Goal: Task Accomplishment & Management: Manage account settings

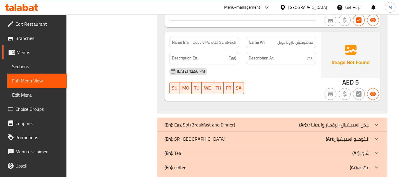
scroll to position [421, 0]
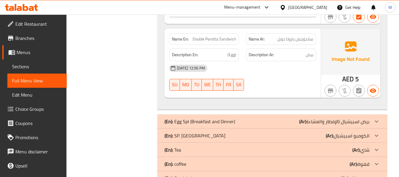
drag, startPoint x: 226, startPoint y: 120, endPoint x: 283, endPoint y: 176, distance: 79.9
click at [226, 120] on p "(En): Egg Spl (Breakfast and Dinner)" at bounding box center [199, 121] width 71 height 7
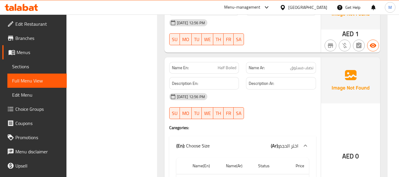
scroll to position [568, 0]
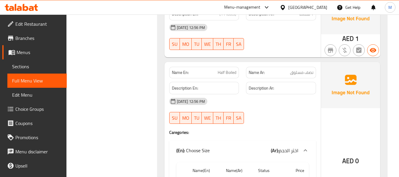
click at [229, 73] on span "Half Boiled" at bounding box center [227, 72] width 19 height 6
copy span "Half Boiled"
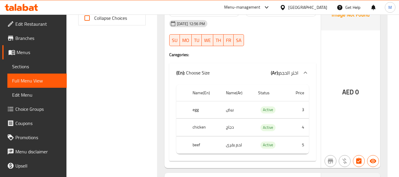
scroll to position [214, 0]
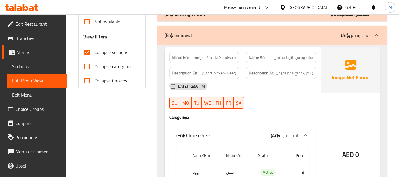
click at [225, 37] on div "(En): Sandwich (Ar): ساندويتش" at bounding box center [266, 35] width 205 height 7
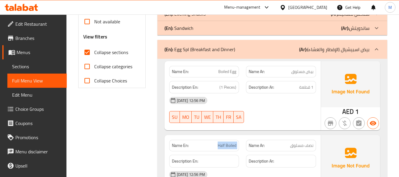
click at [217, 47] on p "(En): Egg Spl (Breakfast and Dinner)" at bounding box center [199, 49] width 71 height 7
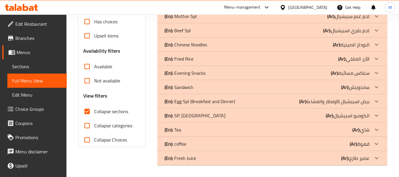
scroll to position [155, 0]
click at [187, 115] on p "(En): SP. Combo" at bounding box center [194, 115] width 61 height 7
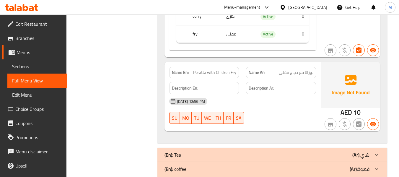
scroll to position [480, 0]
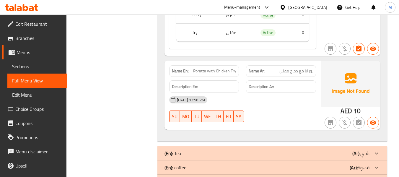
click at [200, 68] on span "Poratta with Chicken Fry" at bounding box center [214, 71] width 43 height 6
copy span "Poratta"
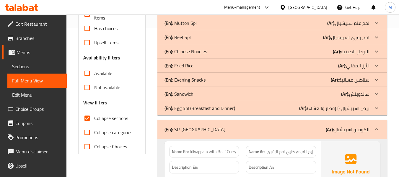
scroll to position [177, 0]
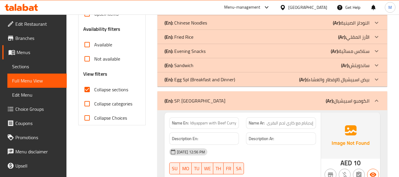
click at [189, 91] on div "(En): SP. Combo (Ar): الكومبو اسبيشيال" at bounding box center [272, 100] width 230 height 19
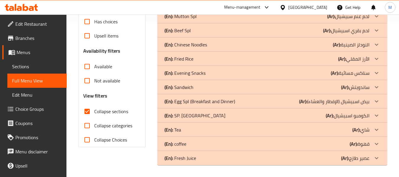
scroll to position [155, 0]
click at [180, 133] on p "(En): Tea" at bounding box center [172, 129] width 17 height 7
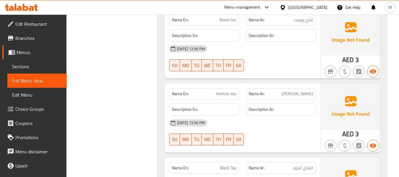
scroll to position [504, 0]
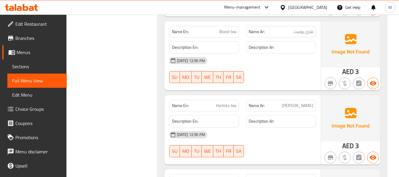
click at [223, 105] on span "Horlicks tea" at bounding box center [226, 105] width 20 height 6
copy span "Horlicks"
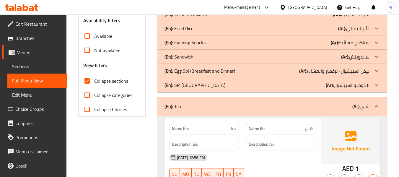
scroll to position [209, 0]
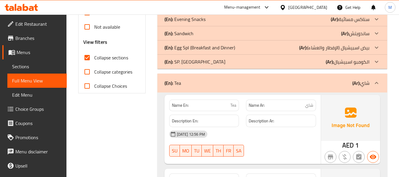
click at [195, 82] on div "(En): Tea (Ar): شاي" at bounding box center [266, 82] width 205 height 7
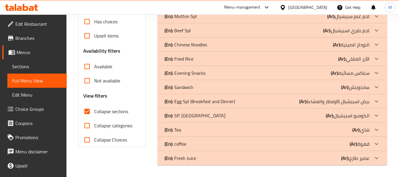
scroll to position [155, 0]
click at [182, 144] on p "(En): coffee" at bounding box center [175, 143] width 22 height 7
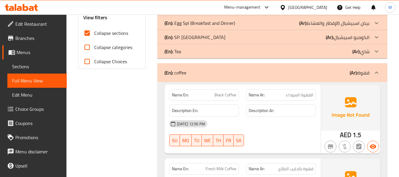
scroll to position [238, 0]
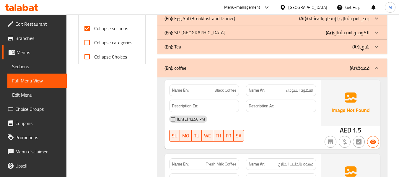
click at [213, 68] on div "(En): coffee (Ar): قهوة" at bounding box center [266, 67] width 205 height 7
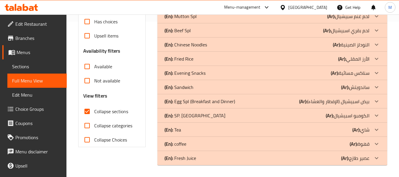
scroll to position [155, 0]
click at [203, 158] on div "(En): Fresh Juice (Ar): عصير طازج" at bounding box center [266, 157] width 205 height 7
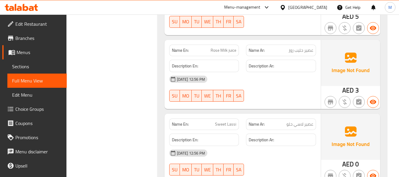
scroll to position [913, 0]
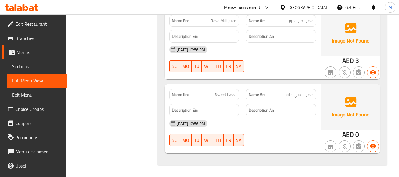
click at [227, 95] on span "Sweet Lassi" at bounding box center [225, 94] width 21 height 6
copy span "Sweet Lassi"
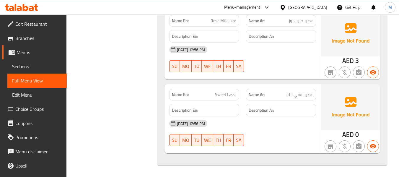
drag, startPoint x: 245, startPoint y: 125, endPoint x: 236, endPoint y: 110, distance: 16.8
click at [245, 125] on div "14-09-2025 12:56 PM" at bounding box center [243, 123] width 154 height 14
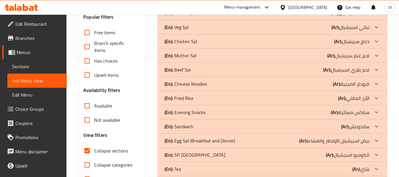
scroll to position [0, 0]
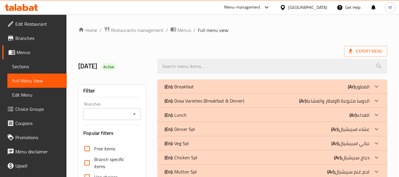
click at [179, 31] on span "Menus" at bounding box center [184, 30] width 14 height 7
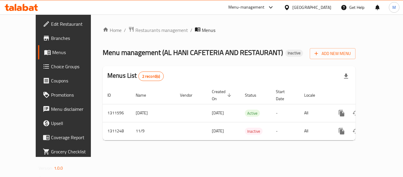
click at [152, 63] on div "Home / Restaurants management / Menus Menu management ( AL HANI CAFETERIA AND R…" at bounding box center [229, 85] width 253 height 119
click at [351, 55] on span "Add New Menu" at bounding box center [333, 53] width 36 height 7
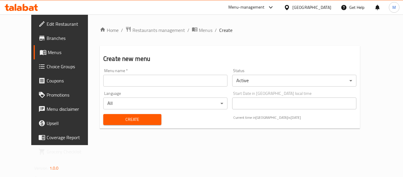
click at [151, 86] on input "text" at bounding box center [165, 81] width 124 height 12
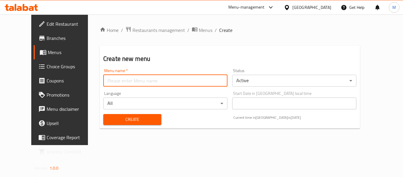
paste input "341920969"
type input "341920969"
click at [114, 125] on div "Create" at bounding box center [132, 119] width 65 height 18
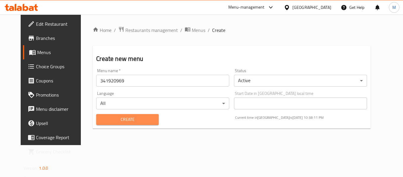
click at [112, 122] on span "Create" at bounding box center [127, 119] width 53 height 7
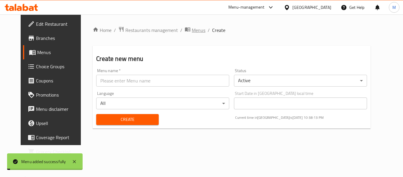
click at [192, 28] on span "Menus" at bounding box center [199, 30] width 14 height 7
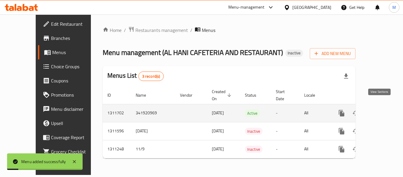
click at [381, 109] on icon "enhanced table" at bounding box center [384, 112] width 7 height 7
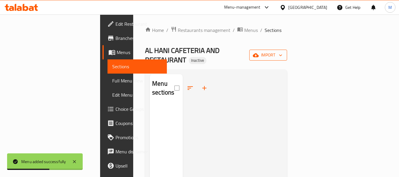
click at [287, 50] on button "import" at bounding box center [268, 55] width 38 height 11
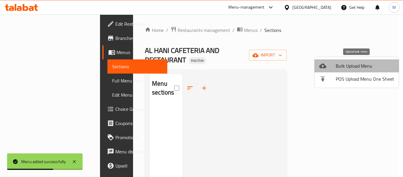
click at [358, 67] on span "Bulk Upload Menu" at bounding box center [365, 65] width 58 height 7
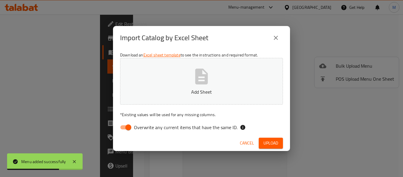
click at [169, 127] on span "Overwrite any current items that have the same ID." at bounding box center [186, 127] width 104 height 7
click at [145, 127] on input "Overwrite any current items that have the same ID." at bounding box center [129, 127] width 34 height 11
checkbox input "false"
click at [182, 97] on button "Add Sheet" at bounding box center [201, 81] width 163 height 47
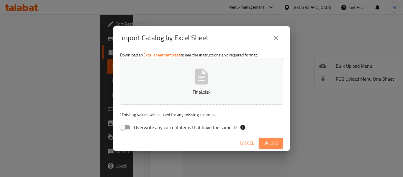
click at [268, 141] on span "Upload" at bounding box center [271, 142] width 15 height 7
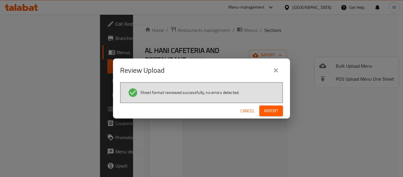
click at [278, 112] on span "Import" at bounding box center [271, 110] width 14 height 7
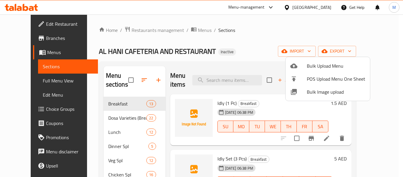
click at [35, 78] on div at bounding box center [201, 88] width 403 height 177
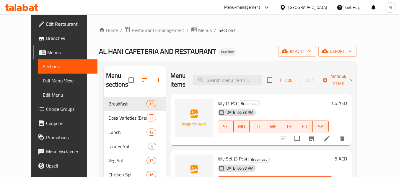
click at [43, 79] on span "Full Menu View" at bounding box center [68, 80] width 50 height 7
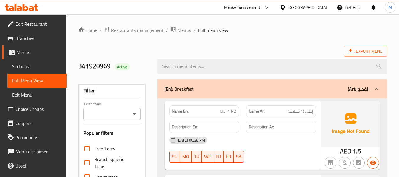
click at [138, 71] on h2 "341920969 Active" at bounding box center [114, 66] width 72 height 9
drag, startPoint x: 138, startPoint y: 71, endPoint x: 169, endPoint y: 76, distance: 31.1
click at [138, 71] on h2 "341920969 Active" at bounding box center [114, 66] width 72 height 9
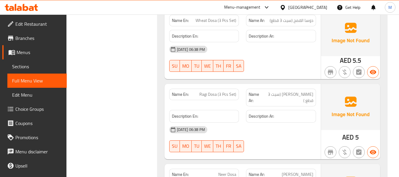
scroll to position [178, 0]
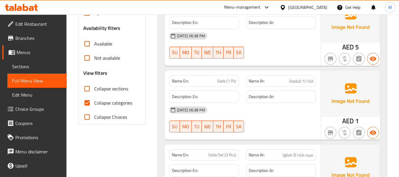
click at [93, 96] on input "Collapse categories" at bounding box center [87, 103] width 14 height 14
checkbox input "false"
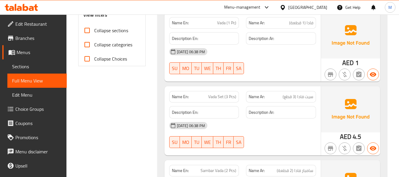
scroll to position [3271, 0]
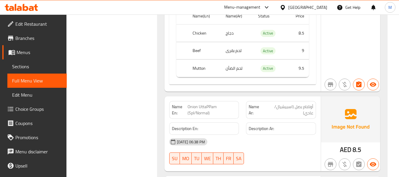
click at [248, 135] on div "14-09-2025 06:38 PM" at bounding box center [243, 142] width 154 height 14
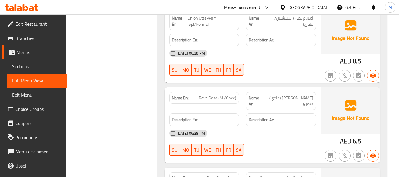
scroll to position [12995, 0]
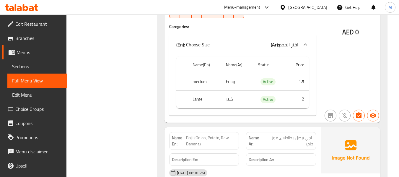
click at [237, 166] on div "14-09-2025 06:38 PM" at bounding box center [243, 173] width 154 height 14
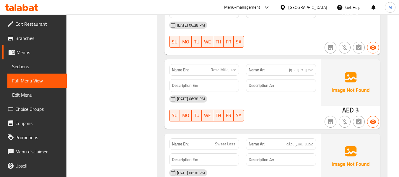
click at [263, 166] on div "14-09-2025 06:38 PM" at bounding box center [243, 173] width 154 height 14
click at [287, 166] on div "14-09-2025 06:38 PM" at bounding box center [243, 173] width 154 height 14
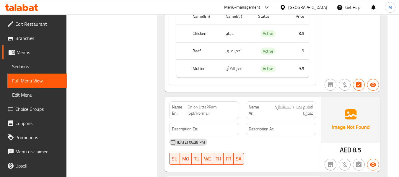
click at [265, 97] on div "Name En: Onion UttaPPam (Spl/Normal) Name Ar: أوتابام بصل (اسبيشيال/عادي) Descr…" at bounding box center [242, 134] width 156 height 75
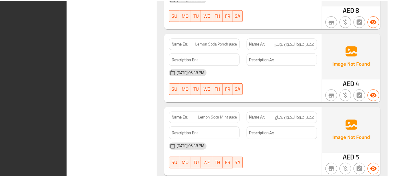
scroll to position [16680, 0]
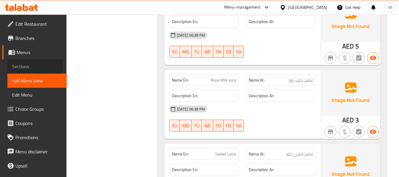
click at [19, 67] on span "Sections" at bounding box center [37, 66] width 50 height 7
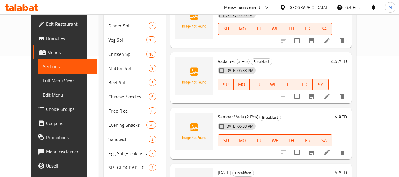
scroll to position [150, 0]
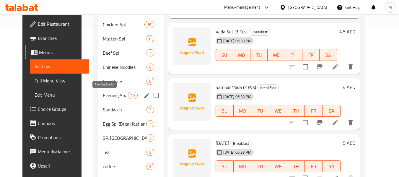
click at [103, 94] on span "Evening Snacks" at bounding box center [115, 95] width 25 height 7
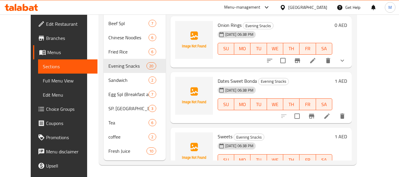
scroll to position [863, 0]
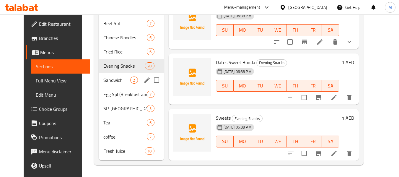
click at [110, 80] on span "Sandwich" at bounding box center [116, 79] width 27 height 7
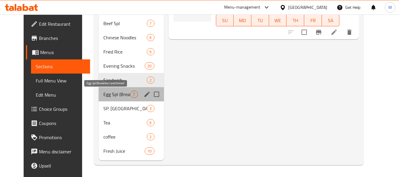
click at [112, 94] on span "Egg Spl (Breakfast and Dinner)" at bounding box center [116, 94] width 27 height 7
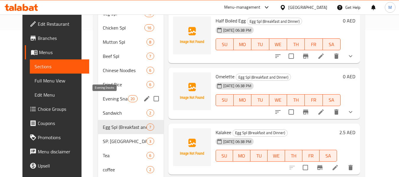
scroll to position [148, 0]
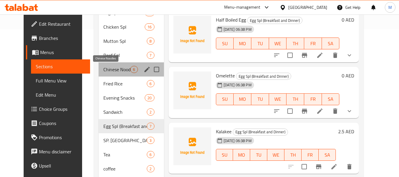
click at [103, 68] on span "Chinese Noodles" at bounding box center [116, 69] width 27 height 7
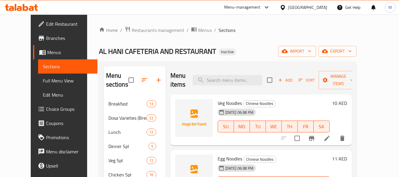
click at [43, 78] on span "Full Menu View" at bounding box center [68, 80] width 50 height 7
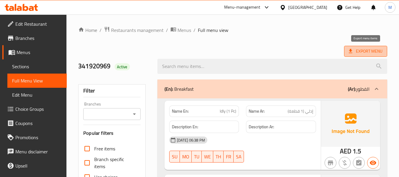
click at [372, 49] on span "Export Menu" at bounding box center [366, 51] width 34 height 7
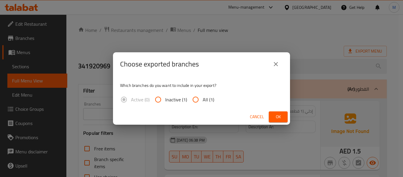
click at [204, 96] on span "All (1)" at bounding box center [209, 99] width 12 height 7
click at [203, 96] on input "All (1)" at bounding box center [196, 99] width 14 height 14
radio input "true"
click at [282, 119] on span "Ok" at bounding box center [278, 116] width 9 height 7
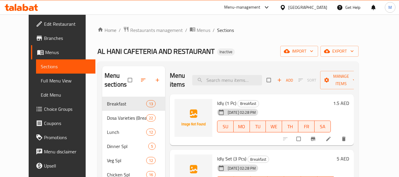
click at [226, 79] on input "search" at bounding box center [227, 80] width 70 height 10
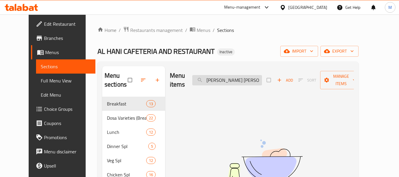
click at [213, 82] on input "hicken Curry" at bounding box center [227, 80] width 70 height 10
type input "hicken Curry"
click at [44, 27] on span "Edit Restaurant" at bounding box center [67, 23] width 47 height 7
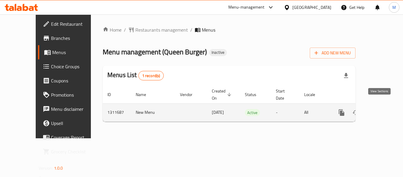
click at [377, 105] on link "enhanced table" at bounding box center [384, 112] width 14 height 14
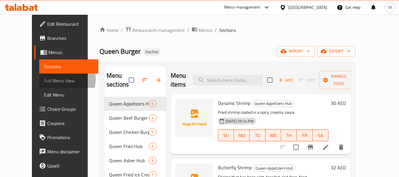
click at [44, 79] on span "Full Menu View" at bounding box center [69, 80] width 50 height 7
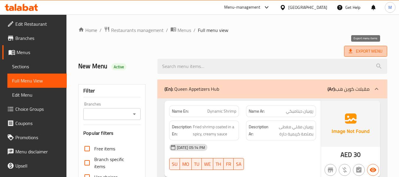
click at [358, 55] on span "Export Menu" at bounding box center [365, 51] width 43 height 11
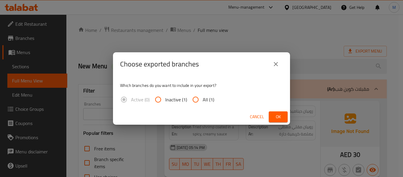
click at [200, 98] on input "All (1)" at bounding box center [196, 99] width 14 height 14
radio input "true"
click at [272, 114] on button "Ok" at bounding box center [278, 116] width 19 height 11
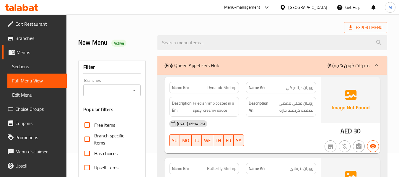
scroll to position [59, 0]
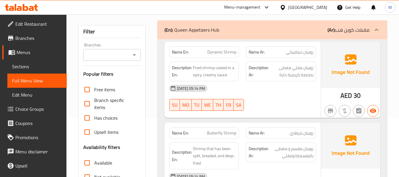
drag, startPoint x: 268, startPoint y: 106, endPoint x: 259, endPoint y: 107, distance: 8.9
click at [268, 106] on div "14-09-2025 05:14 PM SU MO TU WE TH FR SA" at bounding box center [243, 97] width 154 height 33
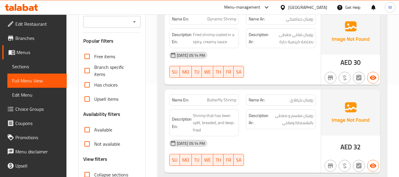
scroll to position [148, 0]
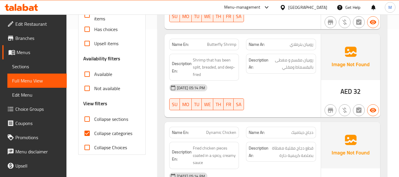
click at [88, 118] on input "Collapse sections" at bounding box center [87, 119] width 14 height 14
checkbox input "true"
click at [86, 136] on input "Collapse categories" at bounding box center [87, 133] width 14 height 14
checkbox input "false"
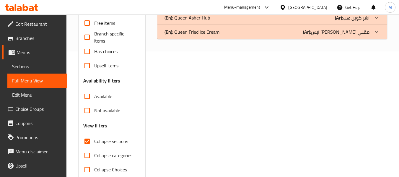
scroll to position [0, 0]
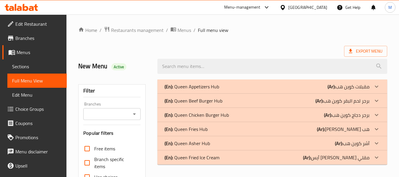
click at [219, 94] on div "(En): Queen Beef Burger Hub (Ar): برجر لحم البقر كوين هب" at bounding box center [272, 101] width 230 height 14
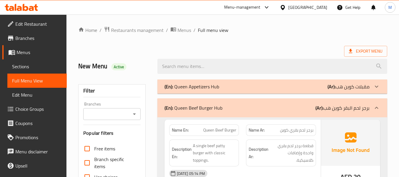
click at [217, 102] on div "(En): Queen Beef Burger Hub (Ar): برجر لحم البقر كوين هب" at bounding box center [272, 107] width 230 height 19
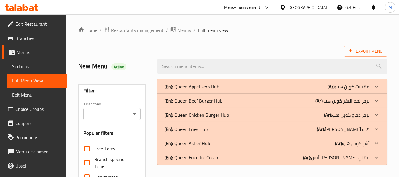
click at [213, 86] on p "(En): Queen Appetizers Hub" at bounding box center [191, 86] width 55 height 7
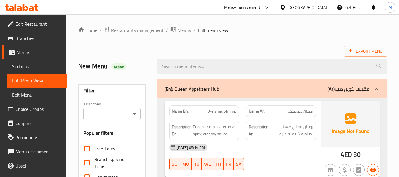
click at [262, 150] on div "[DATE] 05:14 PM" at bounding box center [243, 147] width 154 height 14
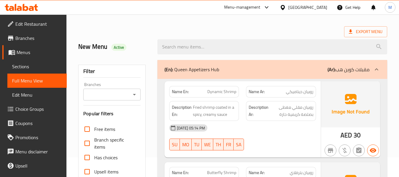
scroll to position [30, 0]
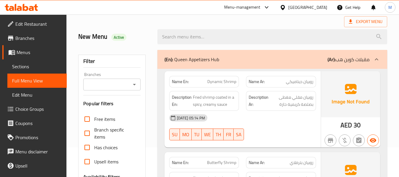
click at [225, 81] on span "Dynamic Shrimp" at bounding box center [221, 82] width 29 height 6
copy span "Dynamic Shrimp"
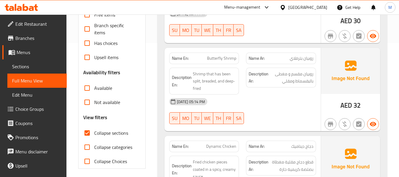
scroll to position [148, 0]
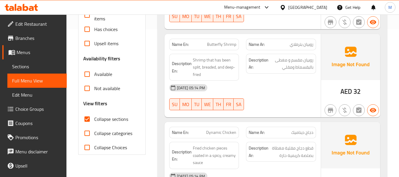
click at [264, 91] on div "[DATE] 05:14 PM" at bounding box center [243, 88] width 154 height 14
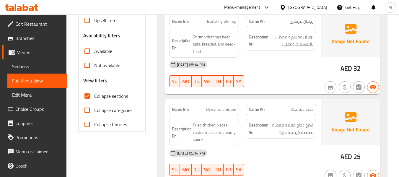
scroll to position [207, 0]
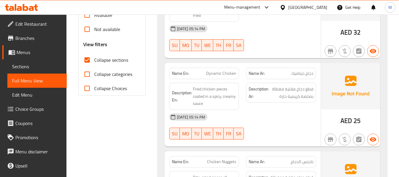
click at [251, 112] on div "[DATE] 05:14 PM" at bounding box center [243, 117] width 154 height 14
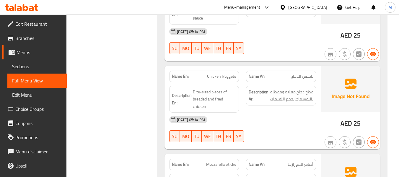
scroll to position [295, 0]
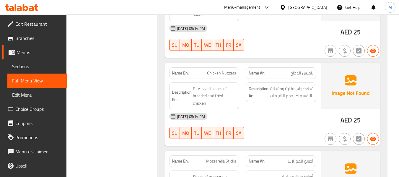
click at [253, 120] on div "[DATE] 05:14 PM" at bounding box center [243, 116] width 154 height 14
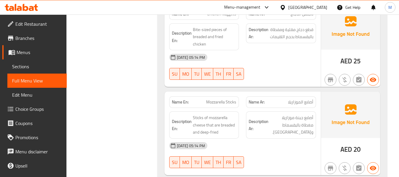
scroll to position [384, 0]
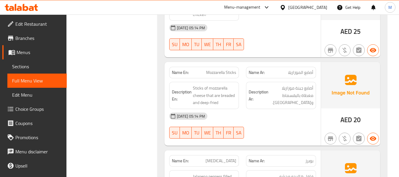
click at [270, 121] on div "[DATE] 05:14 PM" at bounding box center [243, 116] width 154 height 14
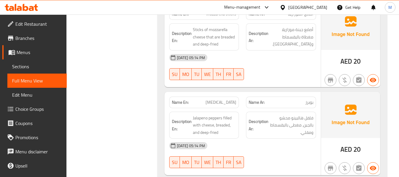
scroll to position [443, 0]
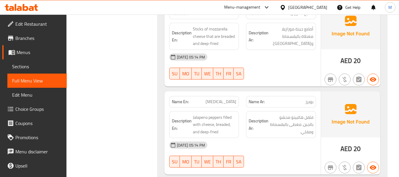
click at [271, 147] on div "[DATE] 05:14 PM" at bounding box center [243, 145] width 154 height 14
click at [231, 104] on span "[MEDICAL_DATA]" at bounding box center [220, 102] width 31 height 6
copy span "[MEDICAL_DATA]"
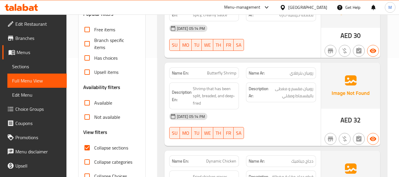
scroll to position [38, 0]
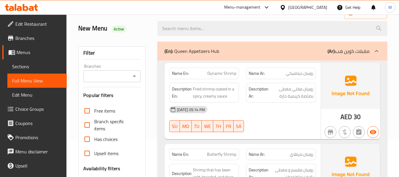
click at [211, 54] on p "(En): Queen Appetizers Hub" at bounding box center [191, 51] width 55 height 7
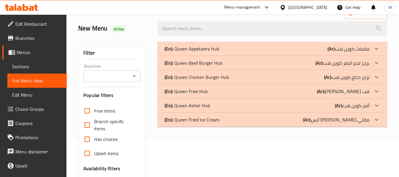
click at [194, 62] on p "(En): Queen Beef Burger Hub" at bounding box center [193, 62] width 58 height 7
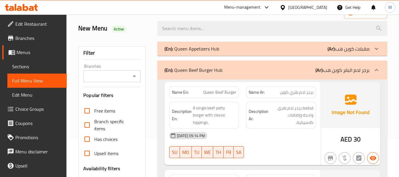
click at [217, 48] on p "(En): Queen Appetizers Hub" at bounding box center [191, 48] width 55 height 7
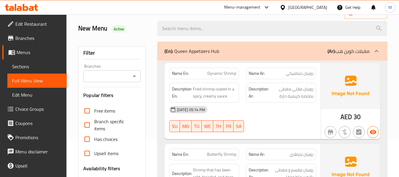
click at [217, 48] on p "(En): Queen Appetizers Hub" at bounding box center [191, 51] width 55 height 7
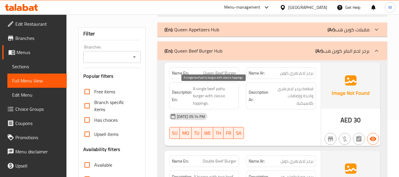
scroll to position [67, 0]
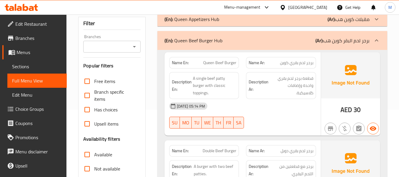
click at [282, 114] on div "14-09-2025 05:14 PM SU MO TU WE TH FR SA" at bounding box center [243, 115] width 154 height 33
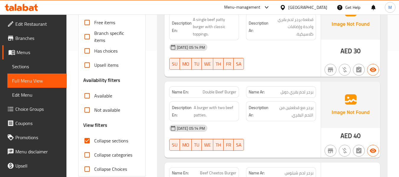
scroll to position [126, 0]
click at [265, 134] on div "[DATE] 05:14 PM" at bounding box center [243, 128] width 154 height 14
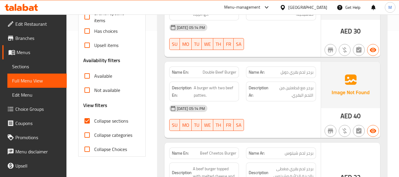
scroll to position [156, 0]
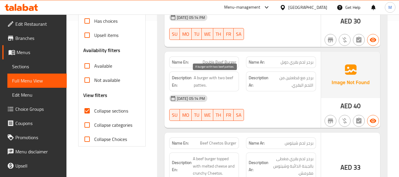
click at [205, 77] on span "A burger with two beef patties." at bounding box center [215, 81] width 43 height 14
copy span "A burger with two beef patties."
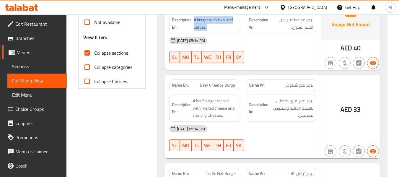
scroll to position [215, 0]
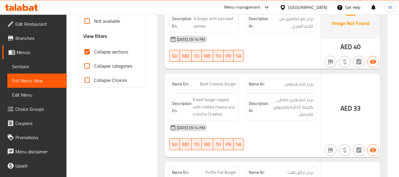
click at [258, 130] on div "[DATE] 05:14 PM" at bounding box center [243, 127] width 154 height 14
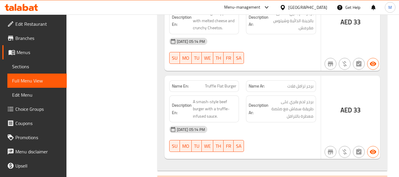
scroll to position [303, 0]
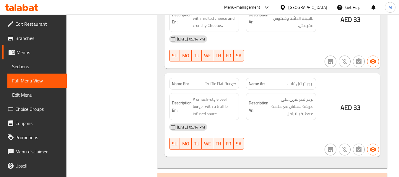
click at [272, 136] on div "14-09-2025 05:14 PM SU MO TU WE TH FR SA" at bounding box center [243, 136] width 154 height 33
click at [207, 97] on span "A smash-style beef burger with a truffle-infused sauce." at bounding box center [215, 107] width 44 height 22
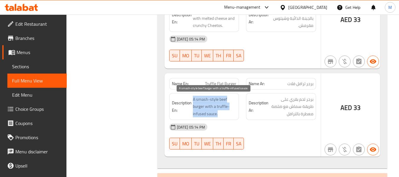
click at [207, 97] on span "A smash-style beef burger with a truffle-infused sauce." at bounding box center [215, 107] width 44 height 22
copy span "A smash-style beef burger with a truffle-infused sauce."
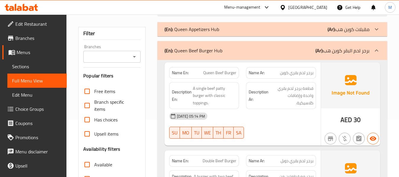
scroll to position [59, 0]
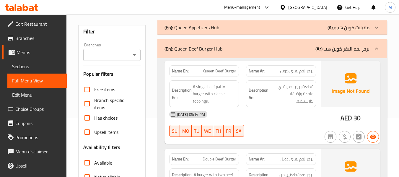
click at [203, 42] on div "(En): Queen Beef Burger Hub (Ar): برجر لحم البقر كوين هب" at bounding box center [272, 48] width 230 height 19
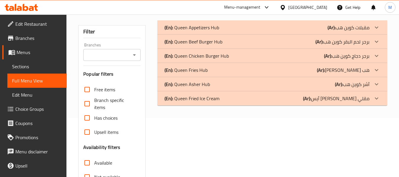
click at [192, 57] on p "(En): Queen Chicken Burger Hub" at bounding box center [196, 55] width 64 height 7
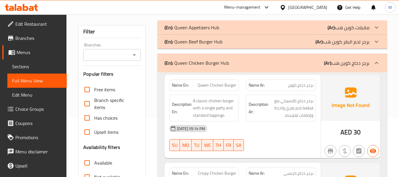
click at [252, 127] on div "[DATE] 05:14 PM" at bounding box center [243, 128] width 154 height 14
click at [221, 86] on span "Queen Chicken Burger" at bounding box center [216, 85] width 39 height 6
copy span "Queen Chicken Burger"
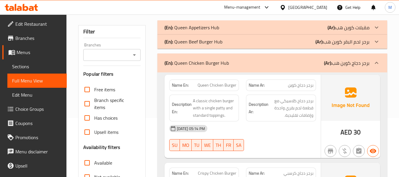
click at [275, 135] on div "[DATE] 05:14 PM" at bounding box center [243, 128] width 154 height 14
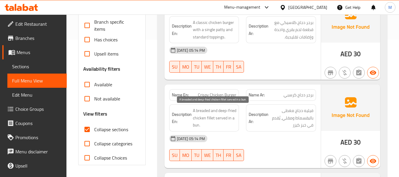
scroll to position [148, 0]
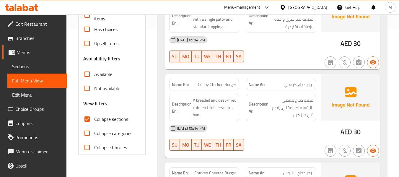
click at [258, 132] on div "[DATE] 05:14 PM" at bounding box center [243, 128] width 154 height 14
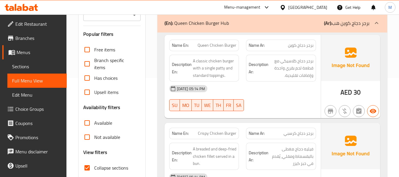
scroll to position [89, 0]
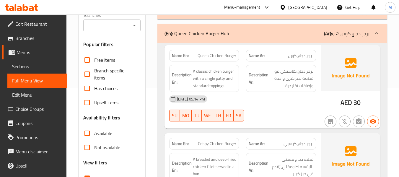
click at [249, 104] on div "[DATE] 05:14 PM" at bounding box center [243, 99] width 154 height 14
click at [214, 55] on span "Queen Chicken Burger" at bounding box center [216, 56] width 39 height 6
copy span "Queen Chicken Burger"
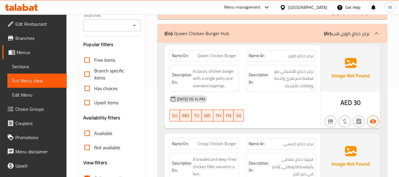
click at [262, 102] on div "[DATE] 05:14 PM" at bounding box center [243, 99] width 154 height 14
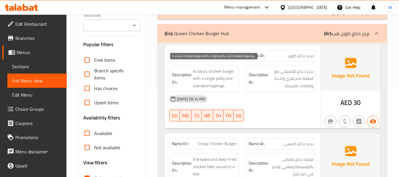
click at [207, 82] on span "A classic chicken burger with a single patty and standard toppings." at bounding box center [215, 79] width 44 height 22
copy span "A classic chicken burger with a single patty and standard toppings."
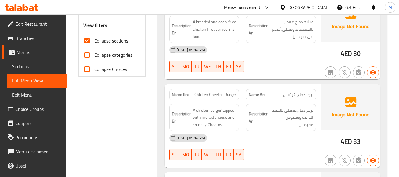
scroll to position [236, 0]
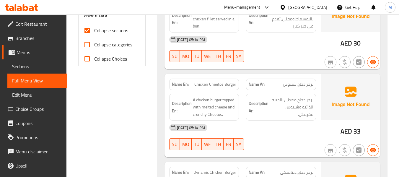
click at [298, 123] on div "[DATE] 05:14 PM" at bounding box center [243, 127] width 154 height 14
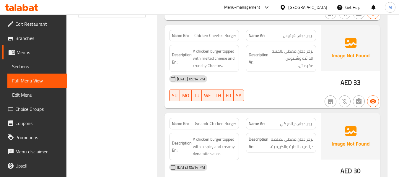
scroll to position [295, 0]
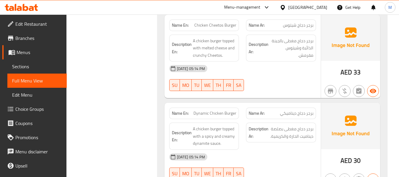
click at [273, 154] on div "[DATE] 05:14 PM" at bounding box center [243, 157] width 154 height 14
click at [210, 116] on span "Dynamic Chicken Burger" at bounding box center [214, 113] width 43 height 6
copy span "Dynamic Chicken Burger"
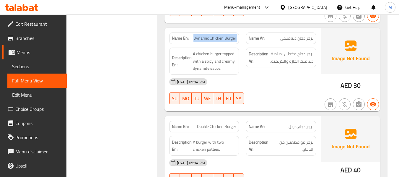
scroll to position [443, 0]
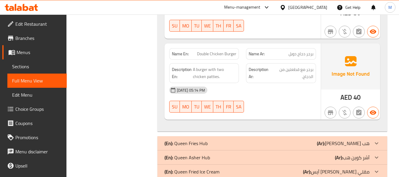
click at [271, 102] on div "14-09-2025 05:14 PM SU MO TU WE TH FR SA" at bounding box center [243, 99] width 154 height 33
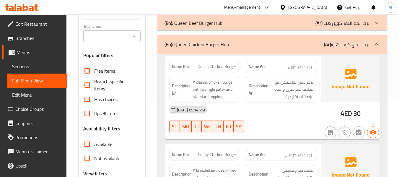
scroll to position [59, 0]
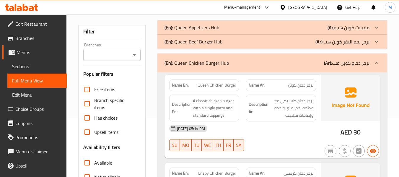
click at [200, 64] on p "(En): Queen Chicken Burger Hub" at bounding box center [196, 62] width 64 height 7
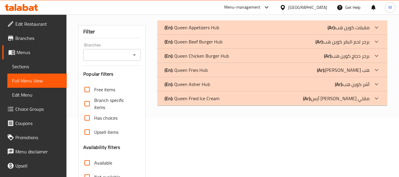
click at [195, 69] on p "(En): Queen Fries Hub" at bounding box center [185, 69] width 43 height 7
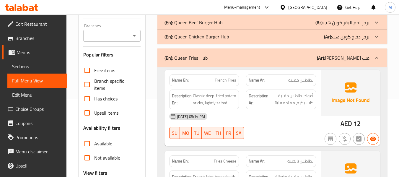
scroll to position [89, 0]
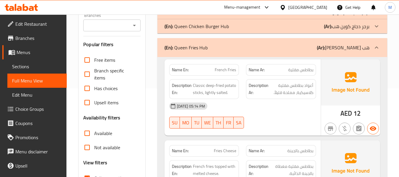
click at [266, 117] on div "14-09-2025 05:14 PM SU MO TU WE TH FR SA" at bounding box center [243, 115] width 154 height 33
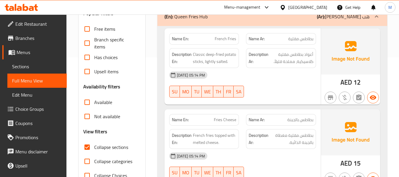
scroll to position [148, 0]
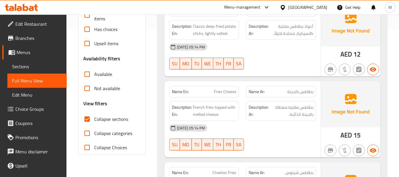
click at [266, 132] on div "[DATE] 05:14 PM" at bounding box center [243, 128] width 154 height 14
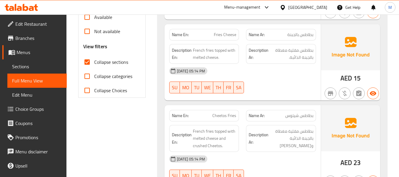
scroll to position [162, 0]
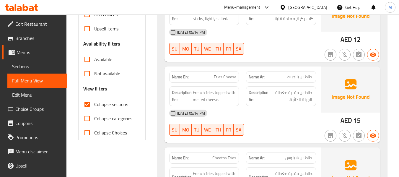
click at [249, 117] on div "[DATE] 05:14 PM" at bounding box center [243, 113] width 154 height 14
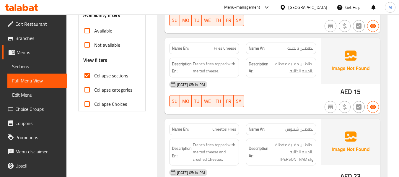
scroll to position [236, 0]
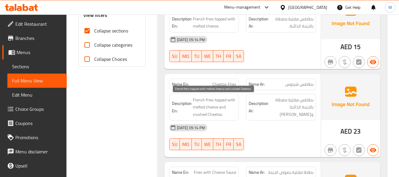
click at [200, 116] on span "French fries topped with melted cheese and crushed Cheetos." at bounding box center [215, 107] width 44 height 22
click at [200, 114] on span "French fries topped with melted cheese and crushed Cheetos." at bounding box center [215, 107] width 44 height 22
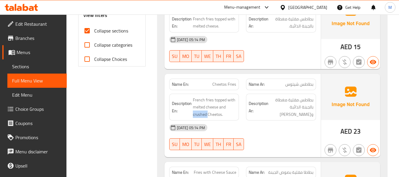
copy span "crushed"
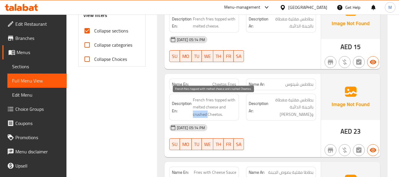
click at [200, 116] on span "French fries topped with melted cheese and crushed Cheetos." at bounding box center [215, 107] width 44 height 22
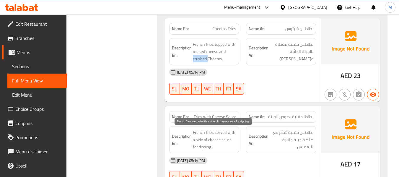
scroll to position [295, 0]
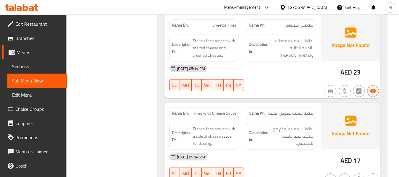
click at [248, 152] on div "[DATE] 05:14 PM" at bounding box center [243, 157] width 154 height 14
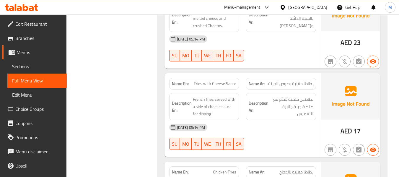
click at [270, 126] on div "[DATE] 05:14 PM" at bounding box center [243, 127] width 154 height 14
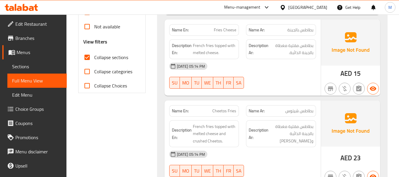
scroll to position [206, 0]
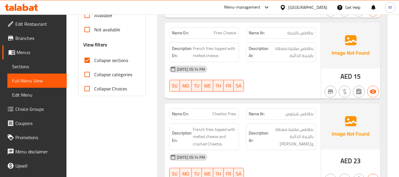
click at [216, 112] on span "Cheetos Fries" at bounding box center [224, 114] width 24 height 6
copy span "Cheetos Fries"
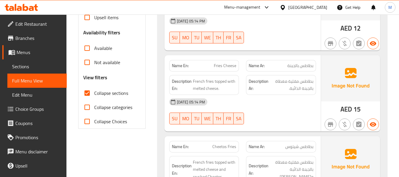
scroll to position [147, 0]
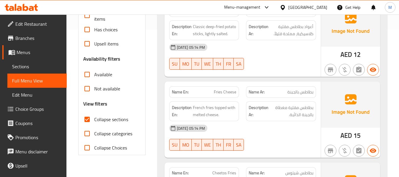
click at [221, 93] on span "Fries Cheese" at bounding box center [225, 92] width 22 height 6
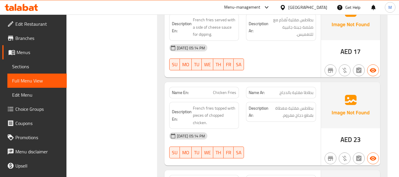
scroll to position [413, 0]
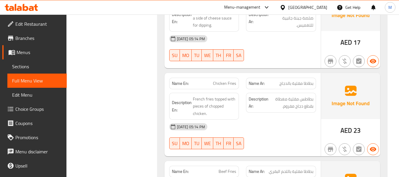
click at [285, 134] on div "14-09-2025 05:14 PM SU MO TU WE TH FR SA" at bounding box center [243, 136] width 154 height 33
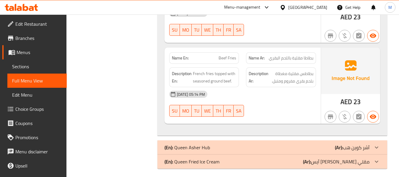
scroll to position [530, 0]
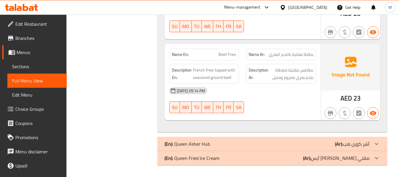
click at [272, 115] on div at bounding box center [280, 112] width 77 height 7
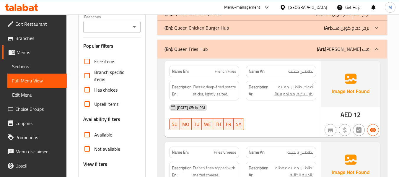
scroll to position [0, 0]
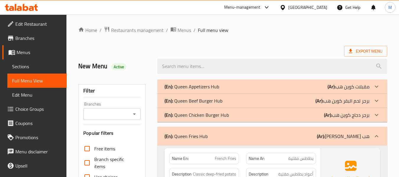
click at [263, 131] on div "(En): Queen Fries Hub (Ar): فرايز كوين هب" at bounding box center [272, 136] width 230 height 19
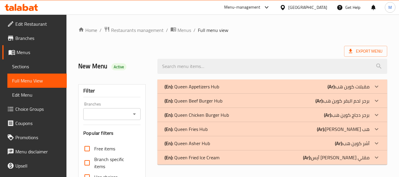
click at [206, 146] on p "(En): Queen Asher Hub" at bounding box center [186, 143] width 45 height 7
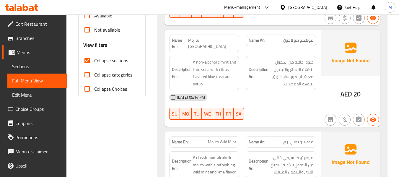
scroll to position [207, 0]
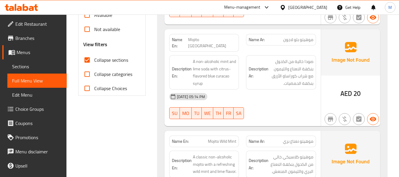
click at [277, 97] on div "[DATE] 05:14 PM" at bounding box center [243, 96] width 154 height 14
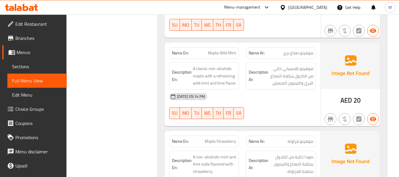
scroll to position [295, 0]
click at [260, 107] on div "14-09-2025 05:14 PM SU MO TU WE TH FR SA" at bounding box center [243, 105] width 154 height 33
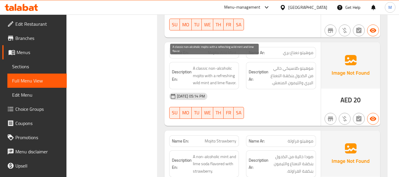
click at [220, 77] on span "A classic non-alcoholic mojito with a refreshing wild mint and lime flavor." at bounding box center [215, 76] width 44 height 22
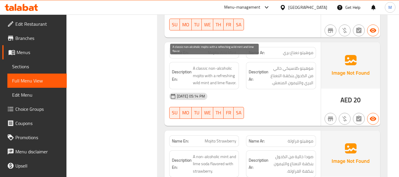
click at [216, 72] on span "A classic non-alcoholic mojito with a refreshing wild mint and lime flavor." at bounding box center [215, 76] width 44 height 22
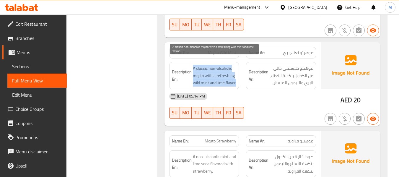
click at [216, 72] on span "A classic non-alcoholic mojito with a refreshing wild mint and lime flavor." at bounding box center [215, 76] width 44 height 22
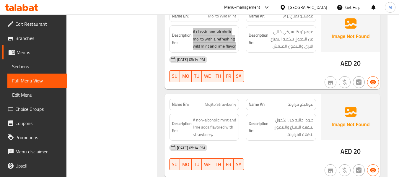
scroll to position [325, 0]
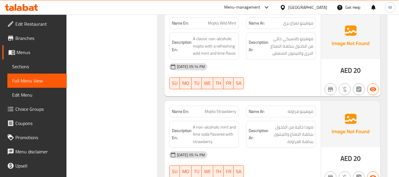
click at [256, 148] on div "[DATE] 05:14 PM" at bounding box center [243, 155] width 154 height 14
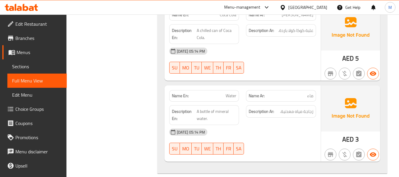
scroll to position [759, 0]
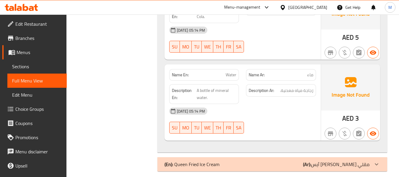
click at [248, 161] on div "(En): Queen Fried Ice Cream (Ar): آيس كريم كوين مقلي" at bounding box center [266, 164] width 205 height 7
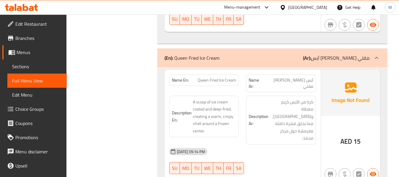
scroll to position [875, 0]
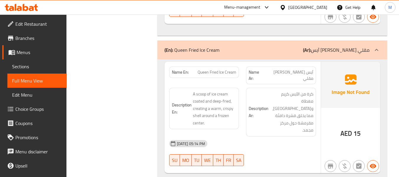
click at [294, 162] on div at bounding box center [280, 165] width 77 height 7
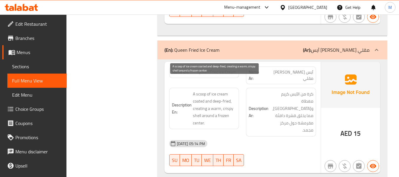
click at [202, 90] on span "A scoop of ice cream coated and deep-fried, creating a warm, crispy shell aroun…" at bounding box center [215, 108] width 44 height 36
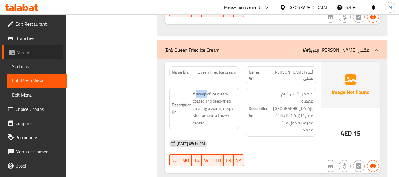
click at [18, 53] on span "Menus" at bounding box center [39, 52] width 45 height 7
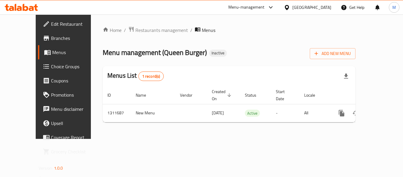
click at [228, 66] on div "Menus List 1 record(s)" at bounding box center [229, 76] width 253 height 20
click at [351, 53] on span "Add New Menu" at bounding box center [333, 53] width 36 height 7
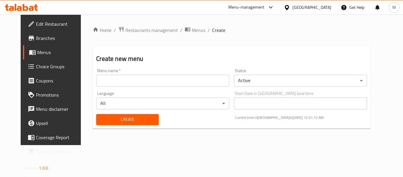
click at [142, 77] on input "text" at bounding box center [162, 81] width 133 height 12
paste input "341665057"
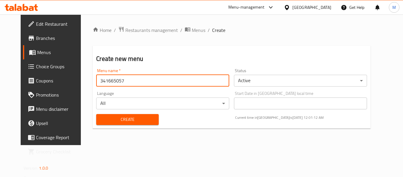
type input "341665057"
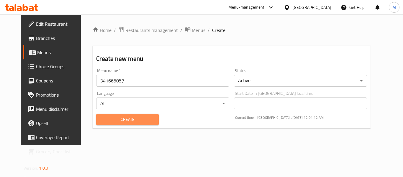
click at [106, 122] on span "Create" at bounding box center [127, 119] width 53 height 7
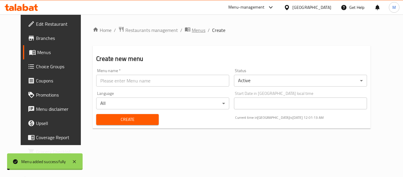
click at [192, 30] on span "Menus" at bounding box center [199, 30] width 14 height 7
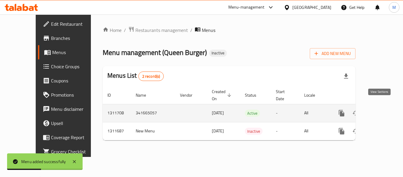
click at [382, 110] on icon "enhanced table" at bounding box center [384, 112] width 5 height 5
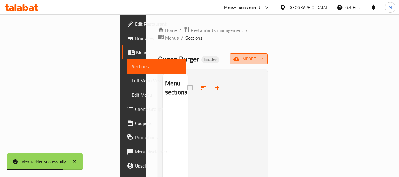
click at [263, 55] on span "import" at bounding box center [248, 58] width 28 height 7
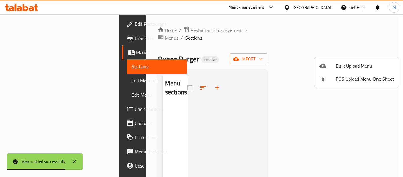
click at [356, 62] on span "Bulk Upload Menu" at bounding box center [365, 65] width 58 height 7
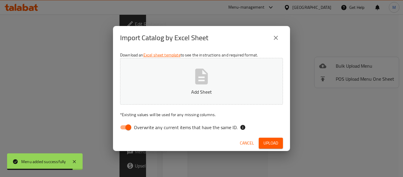
click at [159, 131] on span "Overwrite any current items that have the same ID." at bounding box center [186, 127] width 104 height 7
click at [145, 131] on input "Overwrite any current items that have the same ID." at bounding box center [129, 127] width 34 height 11
checkbox input "false"
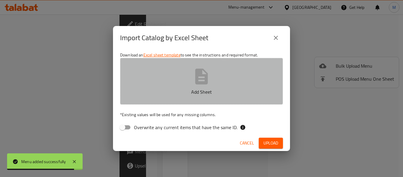
click at [166, 81] on button "Add Sheet" at bounding box center [201, 81] width 163 height 47
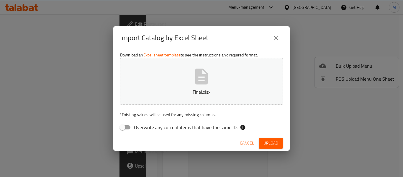
click at [267, 142] on span "Upload" at bounding box center [271, 142] width 15 height 7
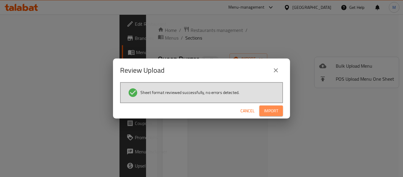
click at [279, 108] on button "Import" at bounding box center [271, 110] width 24 height 11
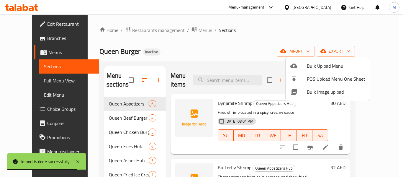
click at [23, 81] on div at bounding box center [201, 88] width 403 height 177
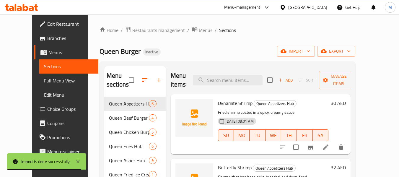
click at [44, 81] on span "Full Menu View" at bounding box center [69, 80] width 50 height 7
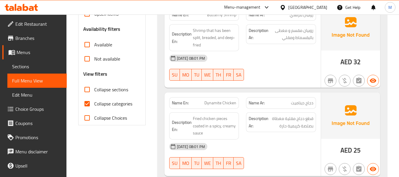
click at [95, 105] on span "Collapse categories" at bounding box center [113, 103] width 38 height 7
click at [94, 105] on input "Collapse categories" at bounding box center [87, 104] width 14 height 14
checkbox input "false"
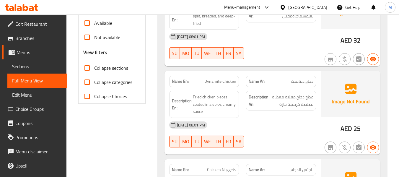
scroll to position [37, 0]
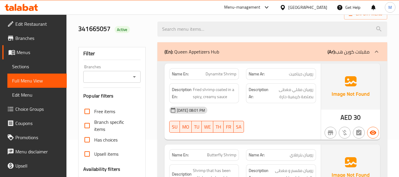
click at [29, 64] on span "Sections" at bounding box center [37, 66] width 50 height 7
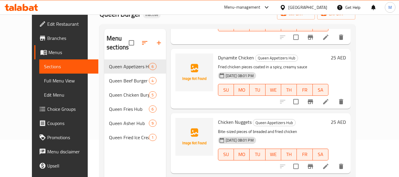
scroll to position [148, 0]
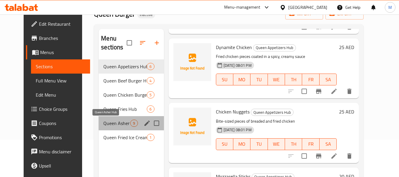
click at [103, 125] on span "Queen Asher Hub" at bounding box center [116, 123] width 27 height 7
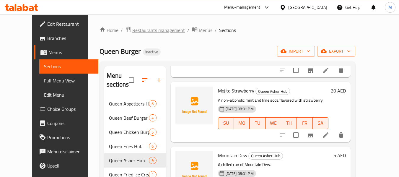
click at [147, 28] on span "Restaurants management" at bounding box center [158, 30] width 53 height 7
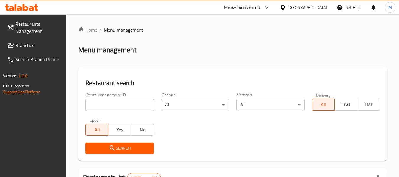
click at [315, 8] on div "[GEOGRAPHIC_DATA]" at bounding box center [307, 7] width 39 height 6
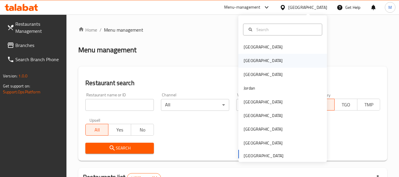
click at [250, 62] on div "Egypt" at bounding box center [263, 61] width 48 height 14
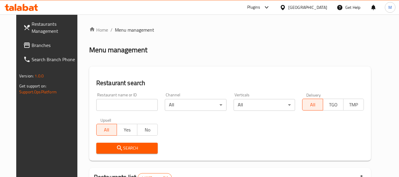
click at [32, 44] on span "Branches" at bounding box center [55, 45] width 47 height 7
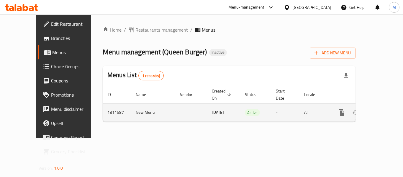
click at [382, 110] on icon "enhanced table" at bounding box center [384, 112] width 5 height 5
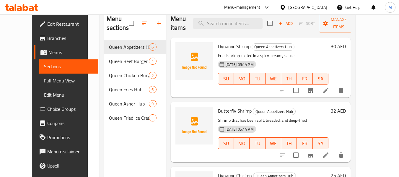
scroll to position [59, 0]
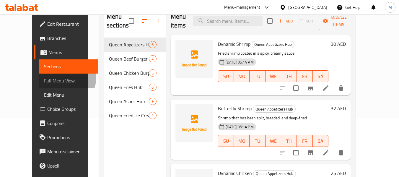
click at [44, 77] on span "Full Menu View" at bounding box center [69, 80] width 50 height 7
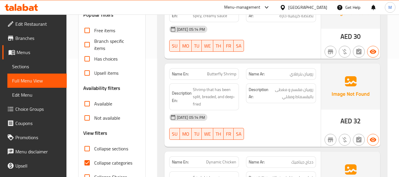
scroll to position [207, 0]
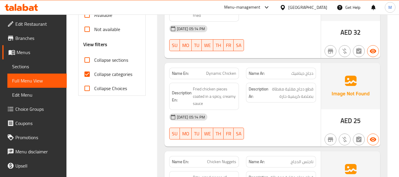
click at [98, 74] on span "Collapse categories" at bounding box center [113, 74] width 38 height 7
click at [94, 74] on input "Collapse categories" at bounding box center [87, 74] width 14 height 14
checkbox input "false"
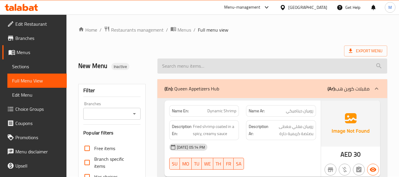
scroll to position [0, 0]
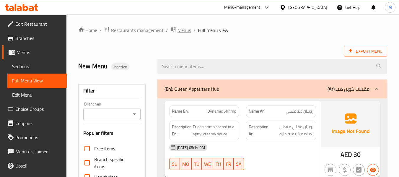
click at [187, 31] on span "Menus" at bounding box center [184, 30] width 14 height 7
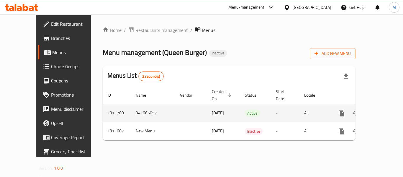
click at [381, 109] on icon "enhanced table" at bounding box center [384, 112] width 7 height 7
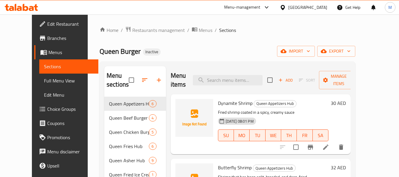
click at [47, 26] on span "Edit Restaurant" at bounding box center [70, 23] width 47 height 7
